Goal: Transaction & Acquisition: Download file/media

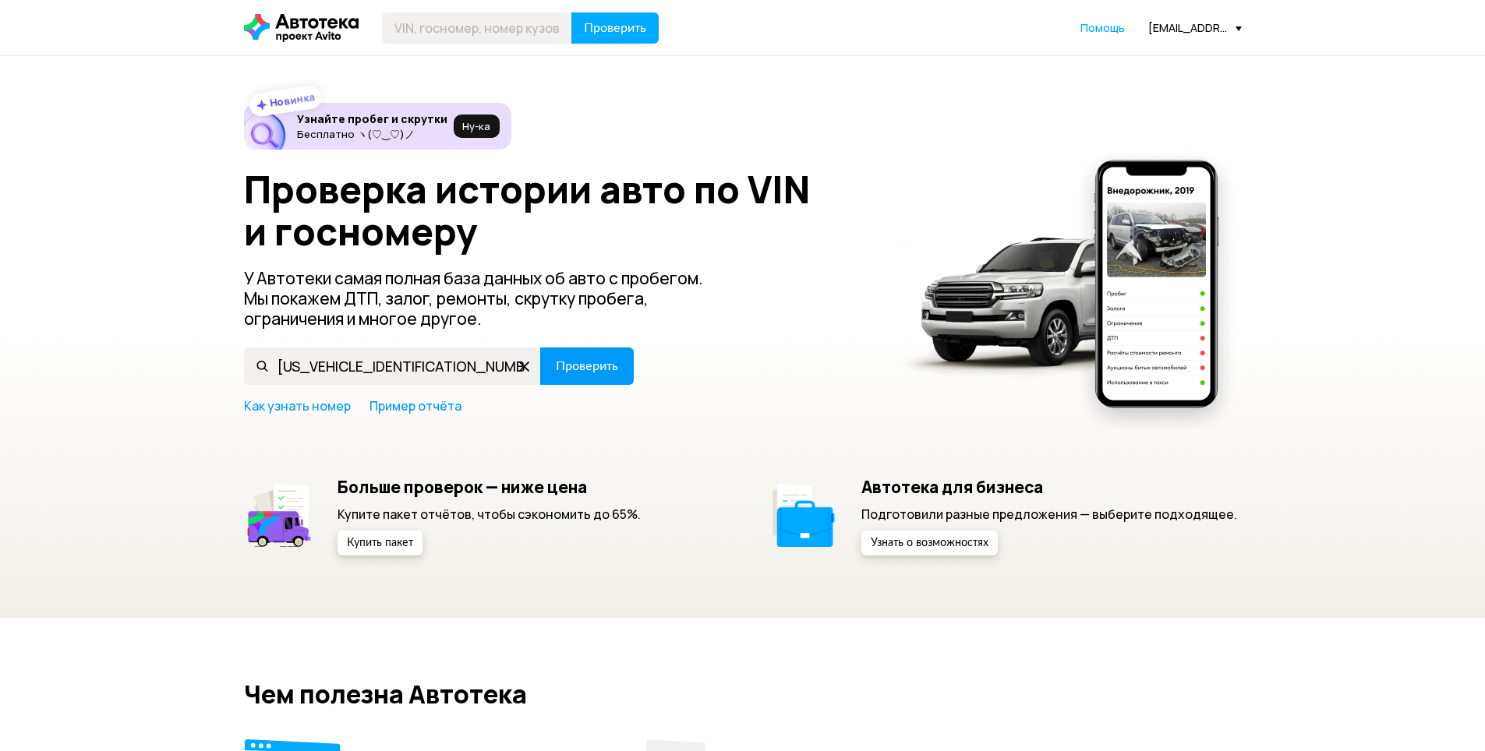
type input "[US_VEHICLE_IDENTIFICATION_NUMBER]"
click at [596, 380] on button "Проверить" at bounding box center [587, 366] width 94 height 37
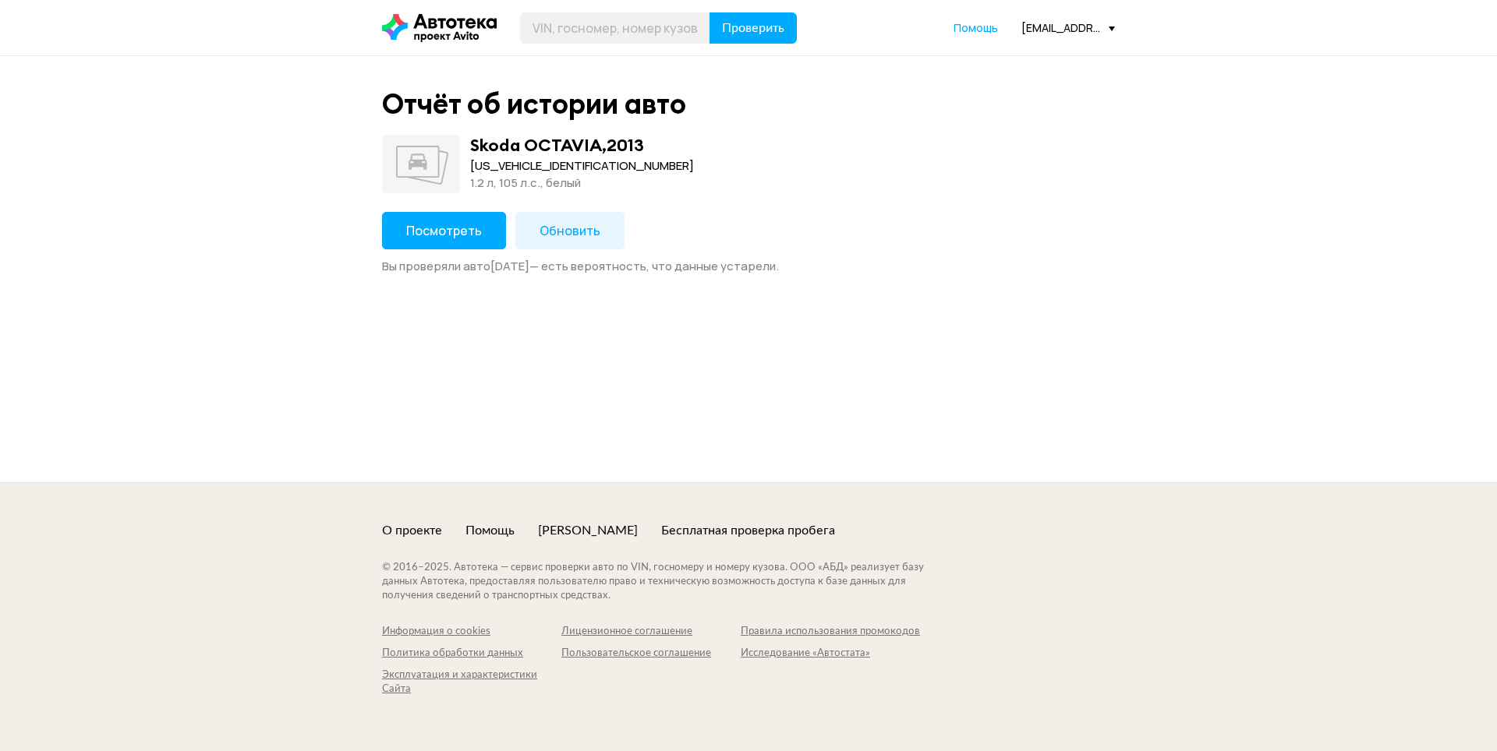
click at [599, 229] on button "Обновить" at bounding box center [569, 230] width 109 height 37
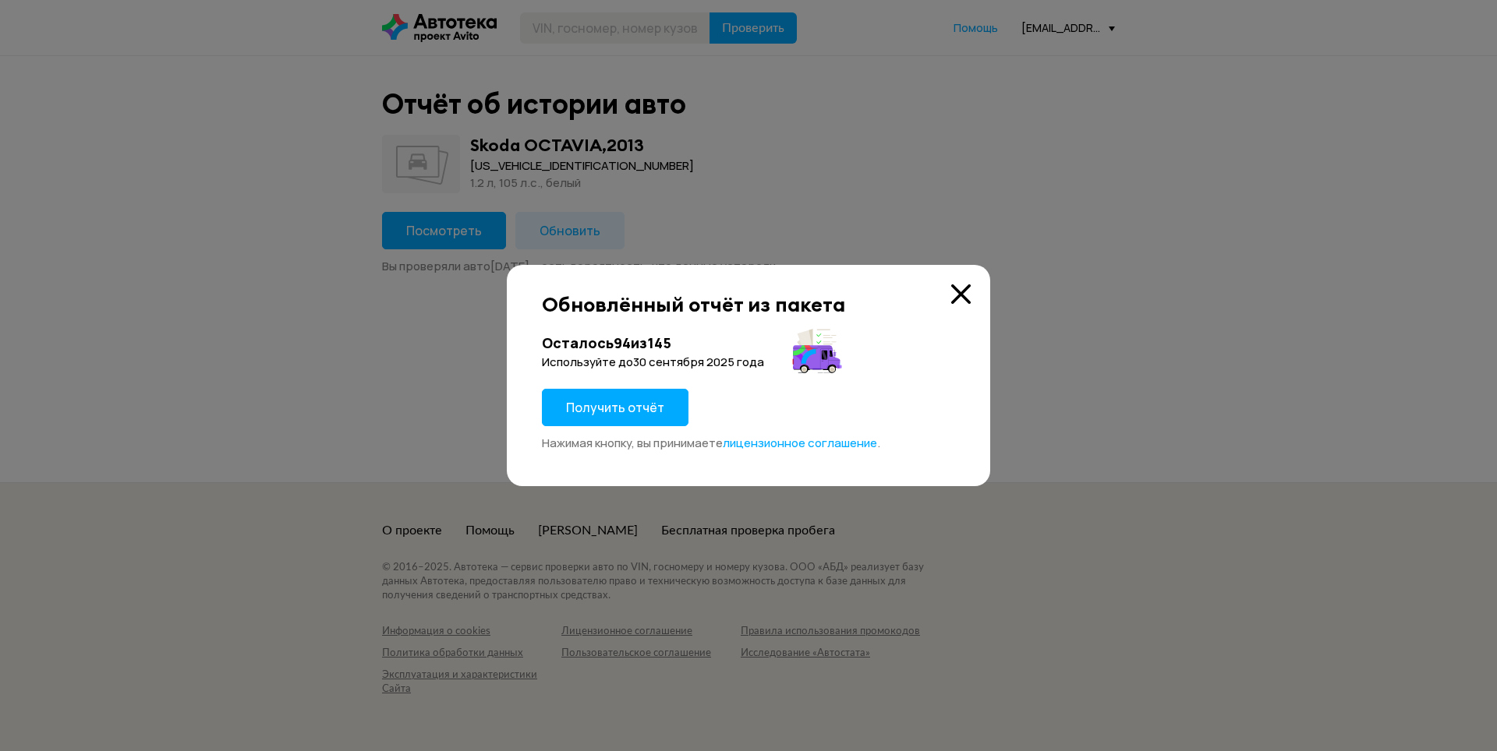
click at [659, 417] on button "Получить отчёт" at bounding box center [615, 407] width 147 height 37
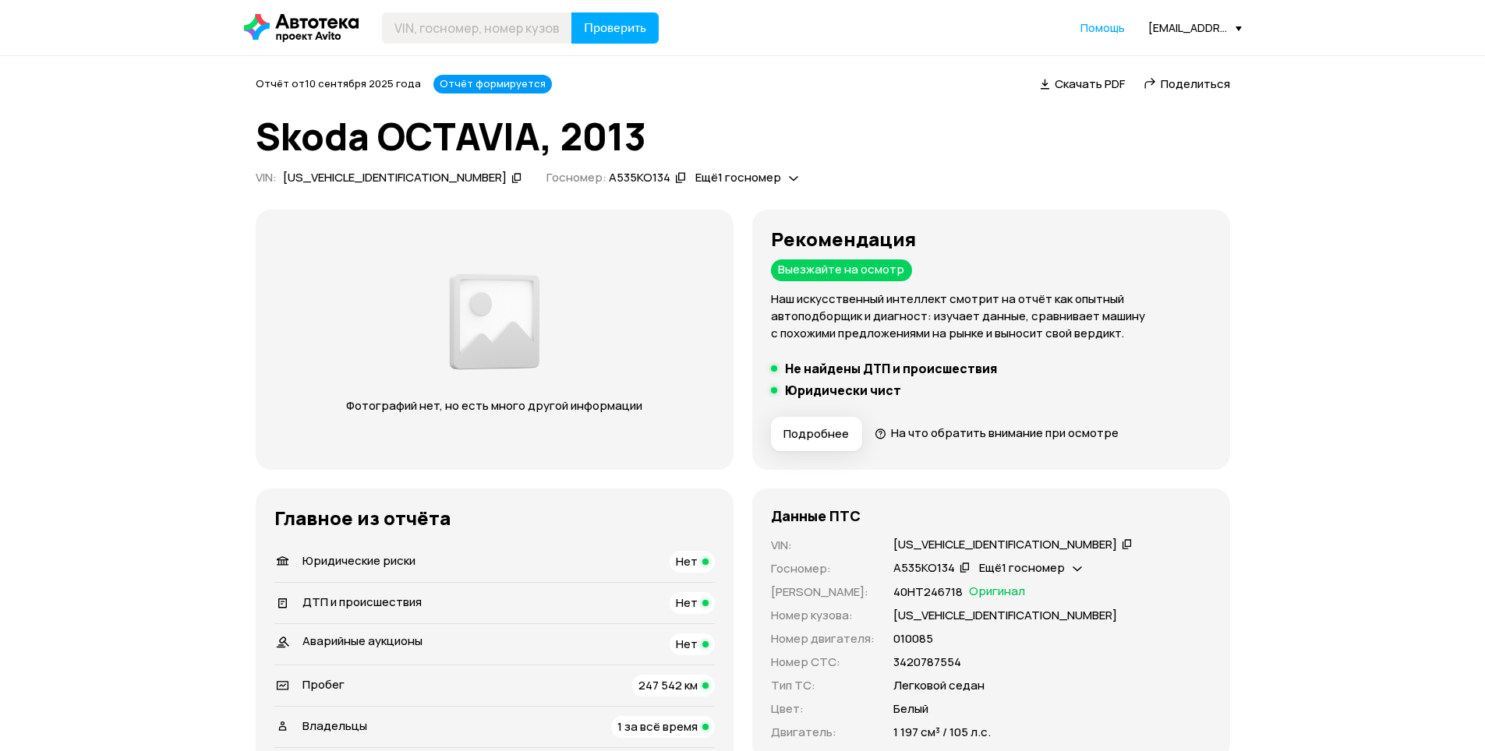
click at [1079, 89] on span "Скачать PDF" at bounding box center [1090, 84] width 70 height 16
